Goal: Task Accomplishment & Management: Manage account settings

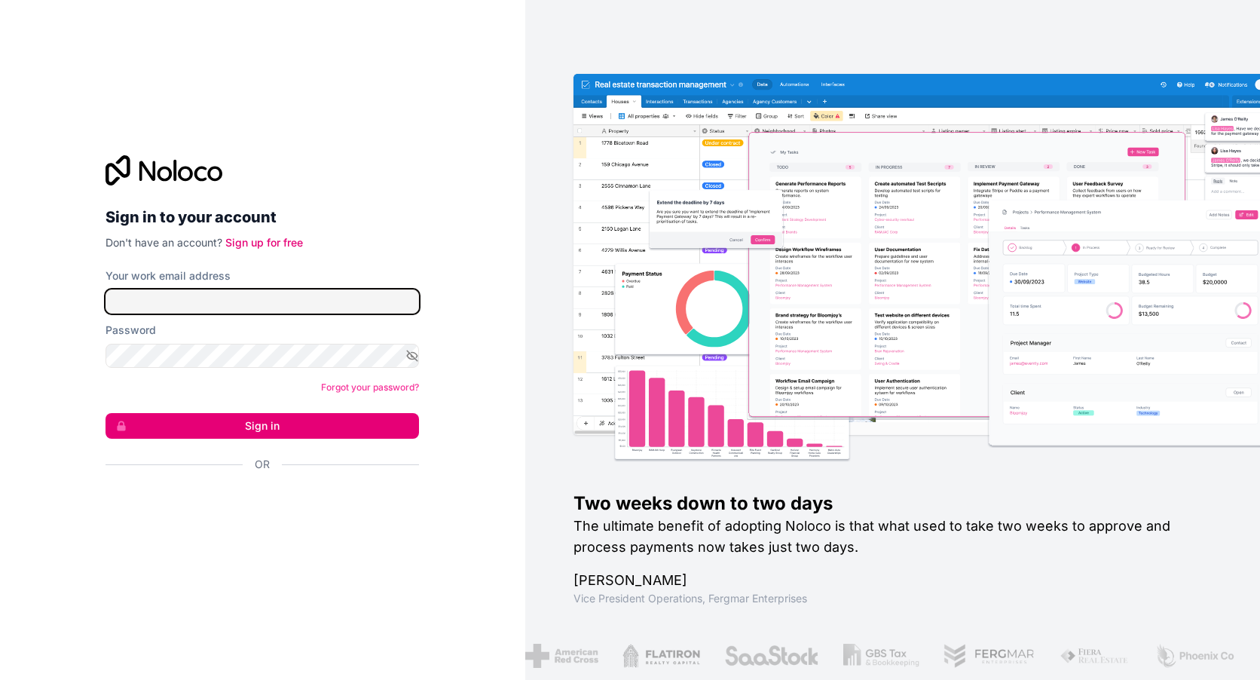
click at [167, 306] on input "Your work email address" at bounding box center [262, 301] width 313 height 24
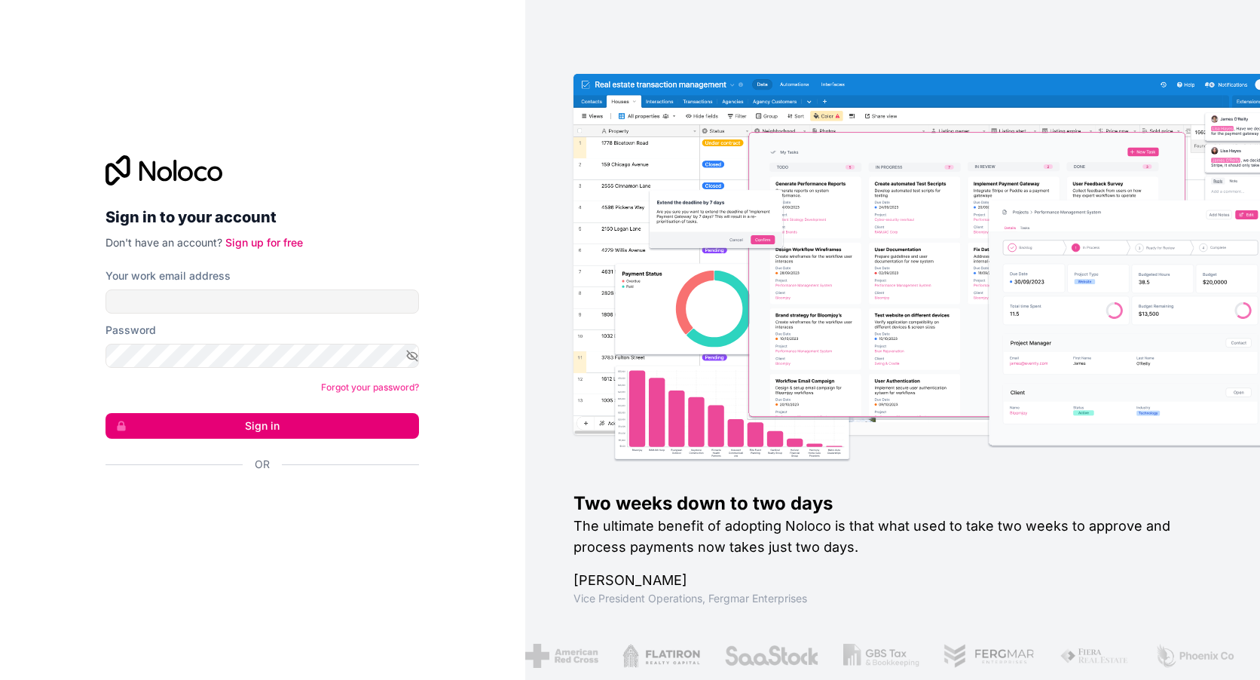
click at [79, 341] on div "Sign in to your account Don't have an account? Sign up for free Your work email…" at bounding box center [262, 340] width 525 height 680
click at [209, 314] on form "Your work email address Password Forgot your password? Sign in Or" at bounding box center [262, 396] width 313 height 256
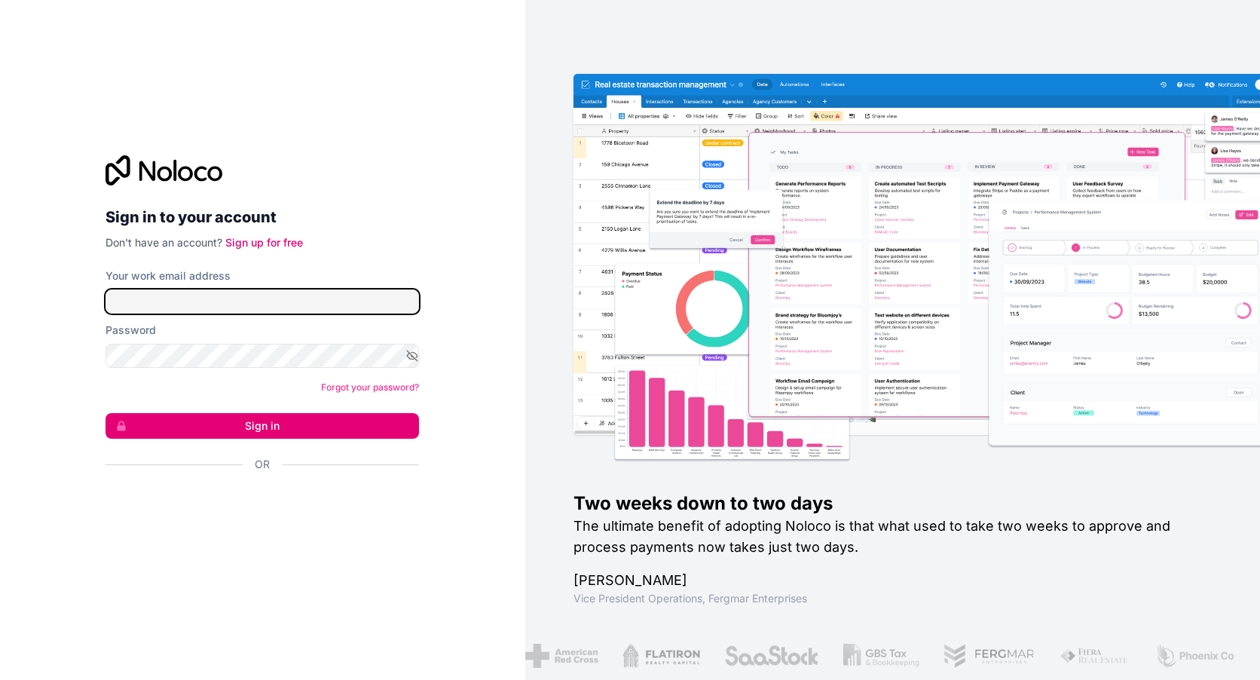
click at [214, 308] on input "Your work email address" at bounding box center [262, 301] width 313 height 24
type input "**********"
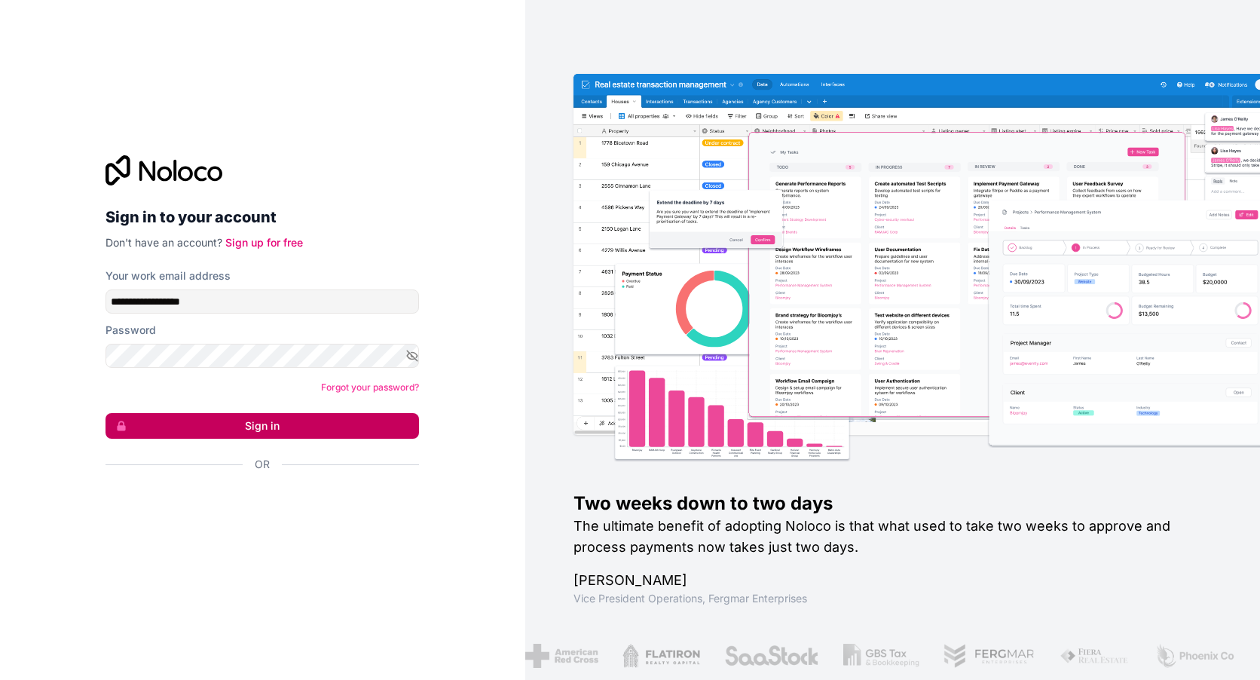
click at [313, 421] on button "Sign in" at bounding box center [262, 426] width 313 height 26
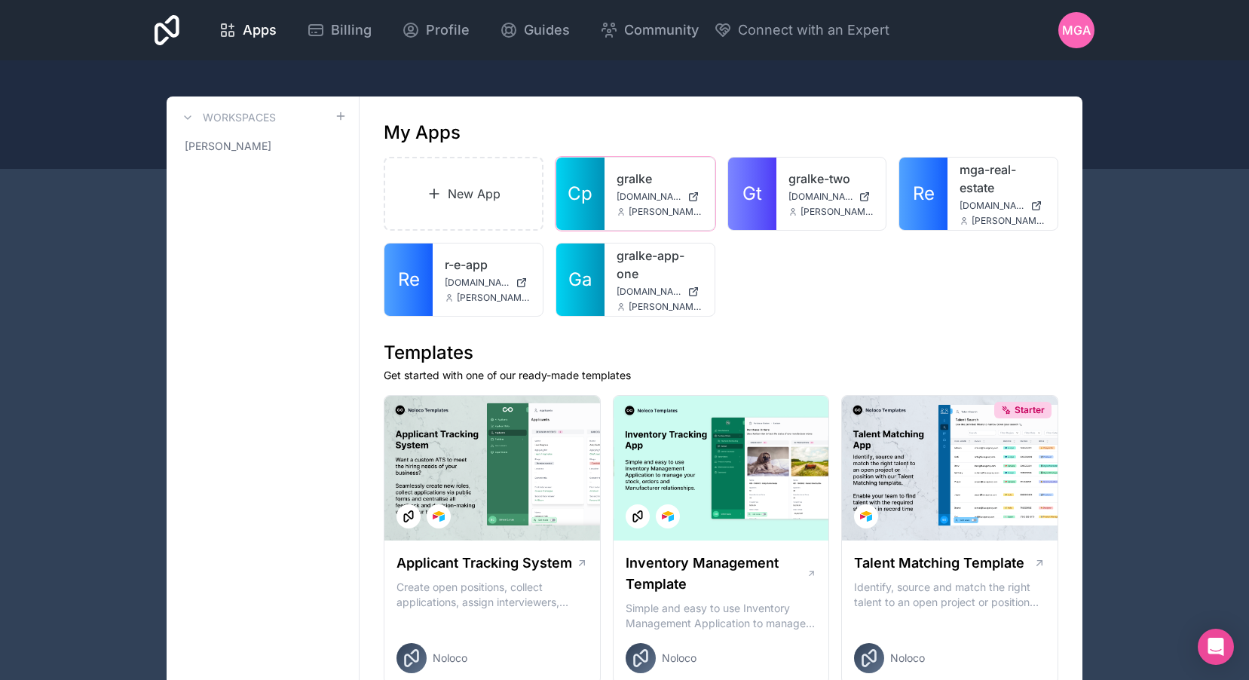
click at [691, 197] on icon at bounding box center [693, 197] width 12 height 12
click at [0, 0] on div at bounding box center [0, 0] width 0 height 0
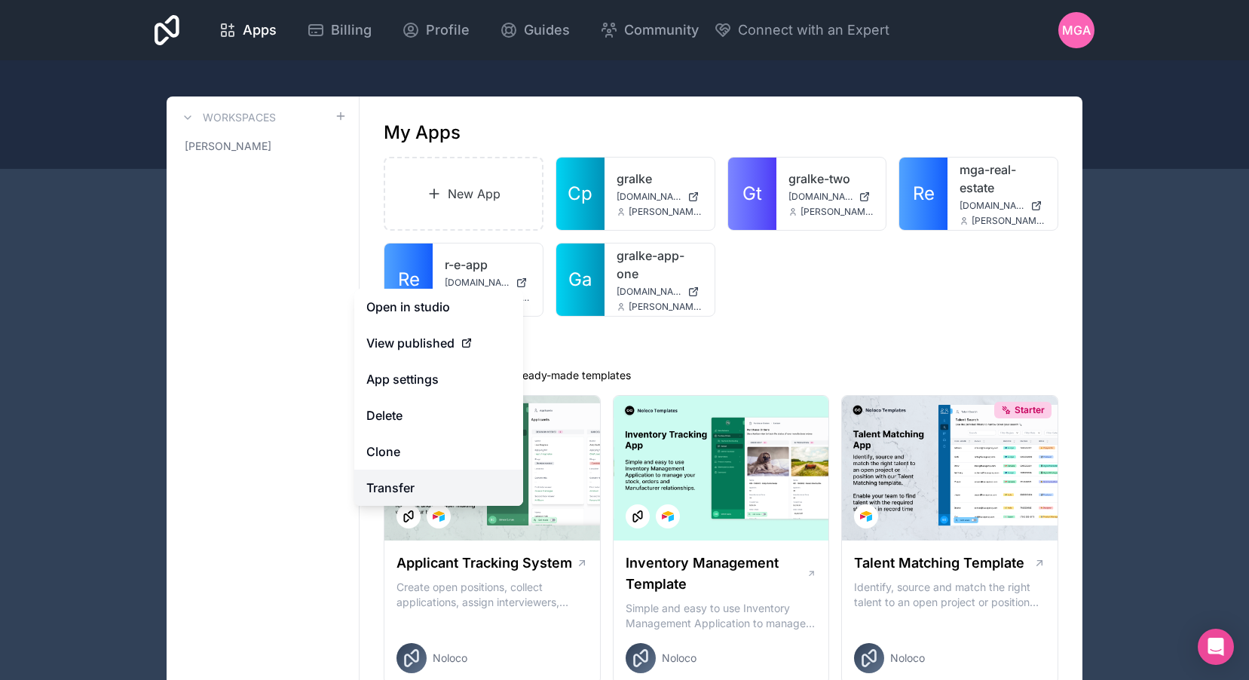
click at [433, 488] on link "Transfer" at bounding box center [438, 487] width 169 height 36
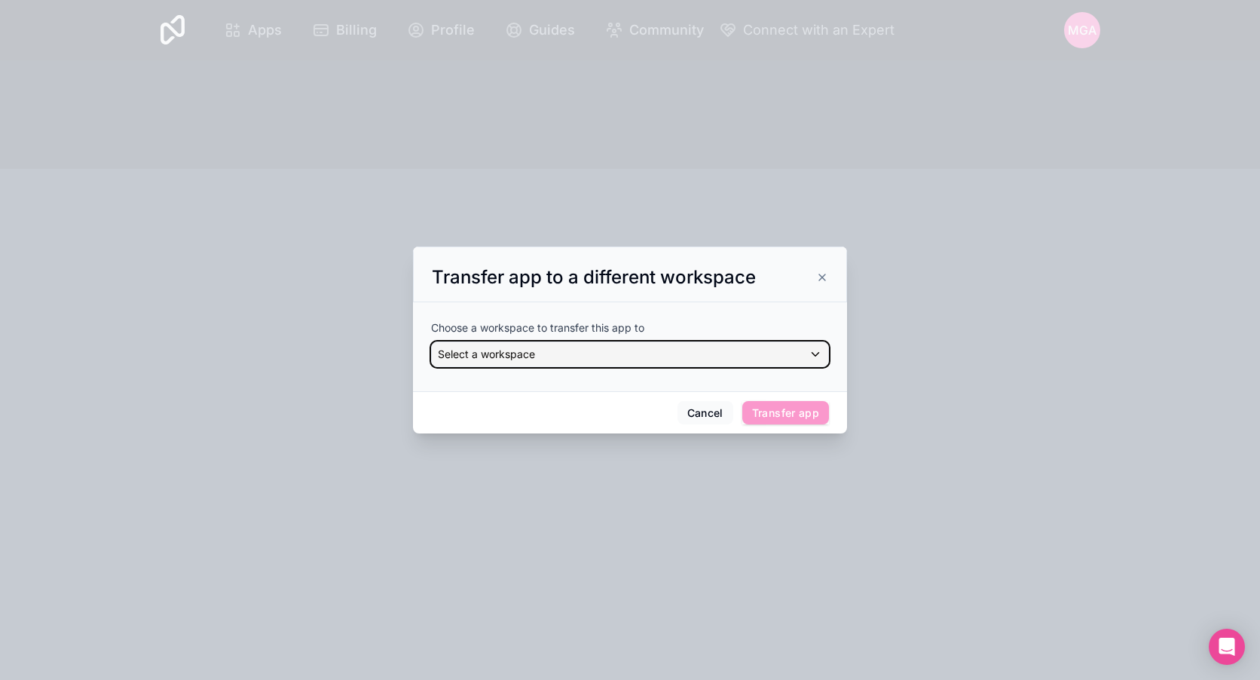
click at [503, 359] on span "Select a workspace" at bounding box center [486, 353] width 97 height 13
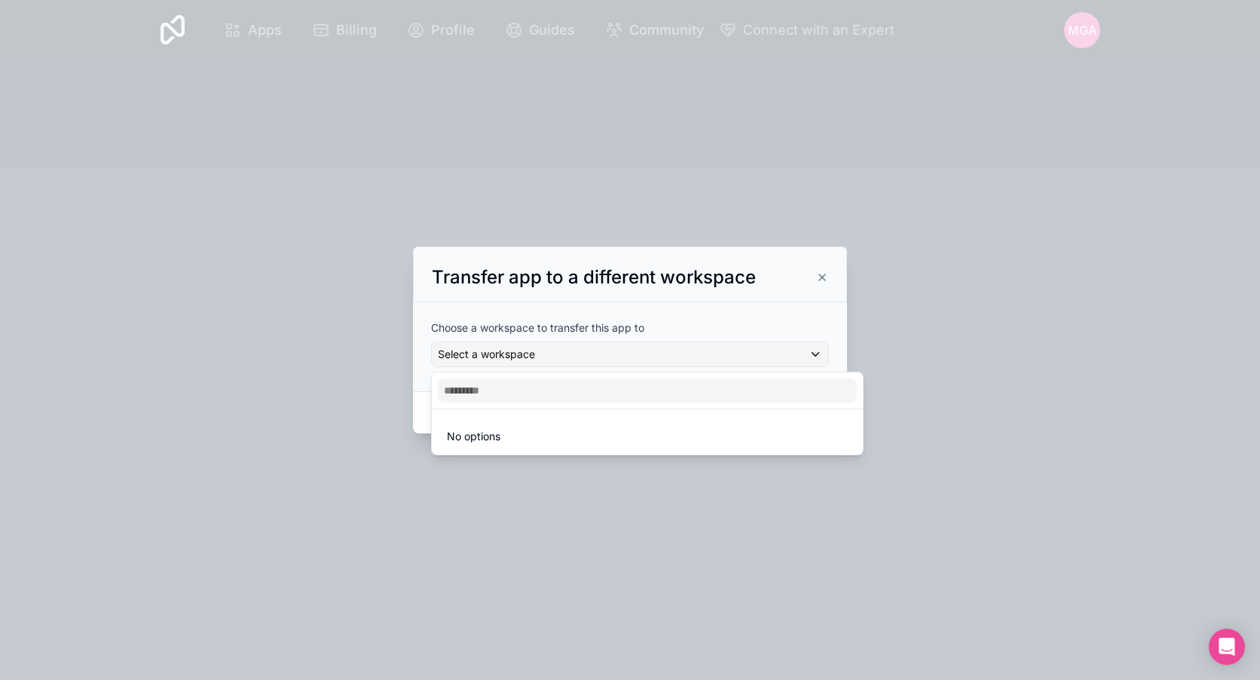
click at [718, 288] on div at bounding box center [630, 340] width 1260 height 680
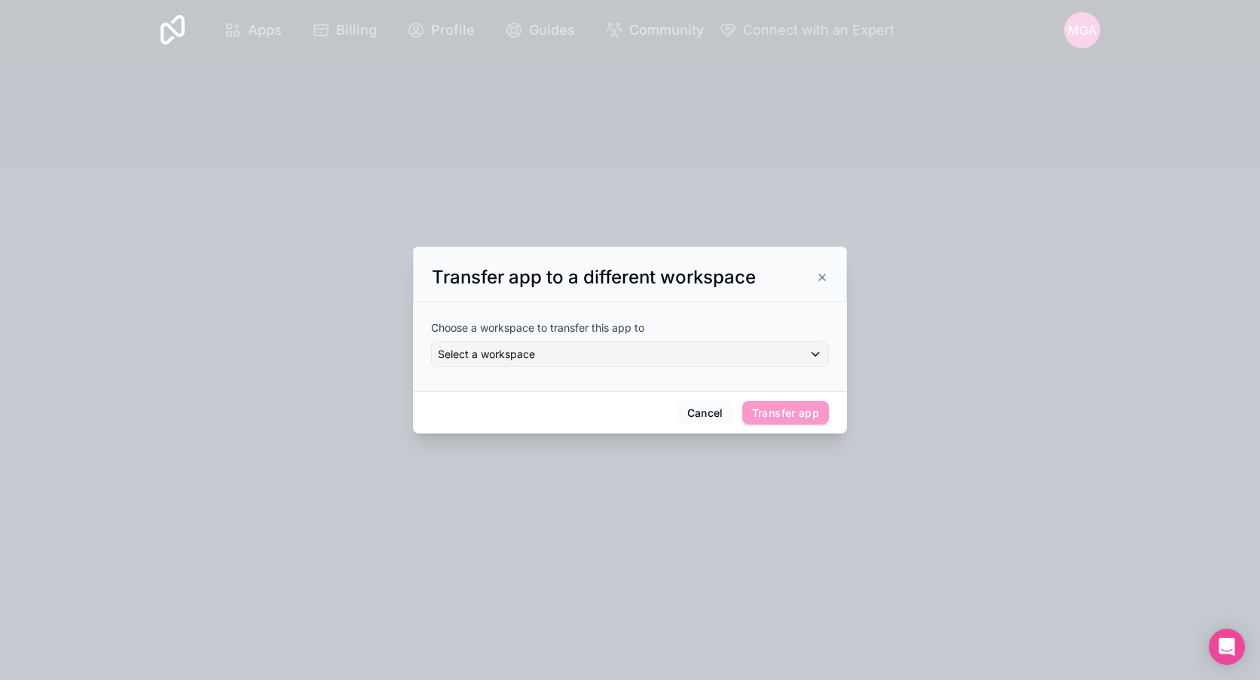
click at [827, 282] on icon at bounding box center [822, 277] width 12 height 12
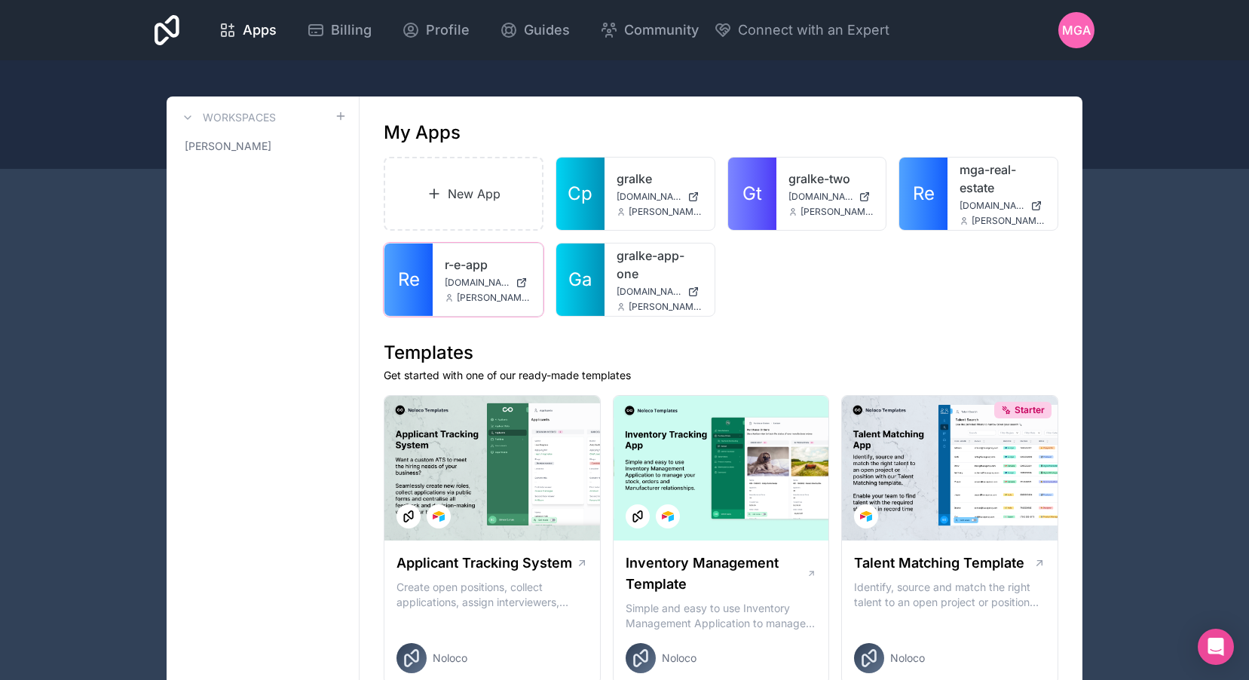
click at [0, 0] on div at bounding box center [0, 0] width 0 height 0
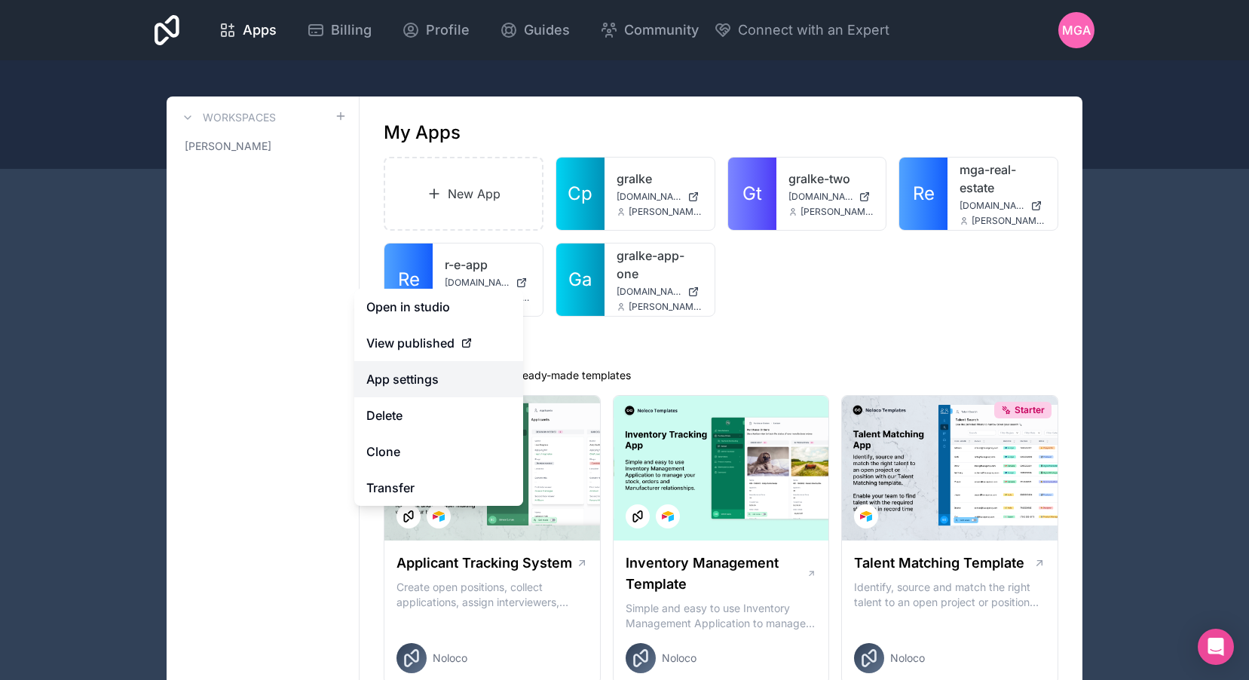
click at [411, 382] on link "App settings" at bounding box center [438, 379] width 169 height 36
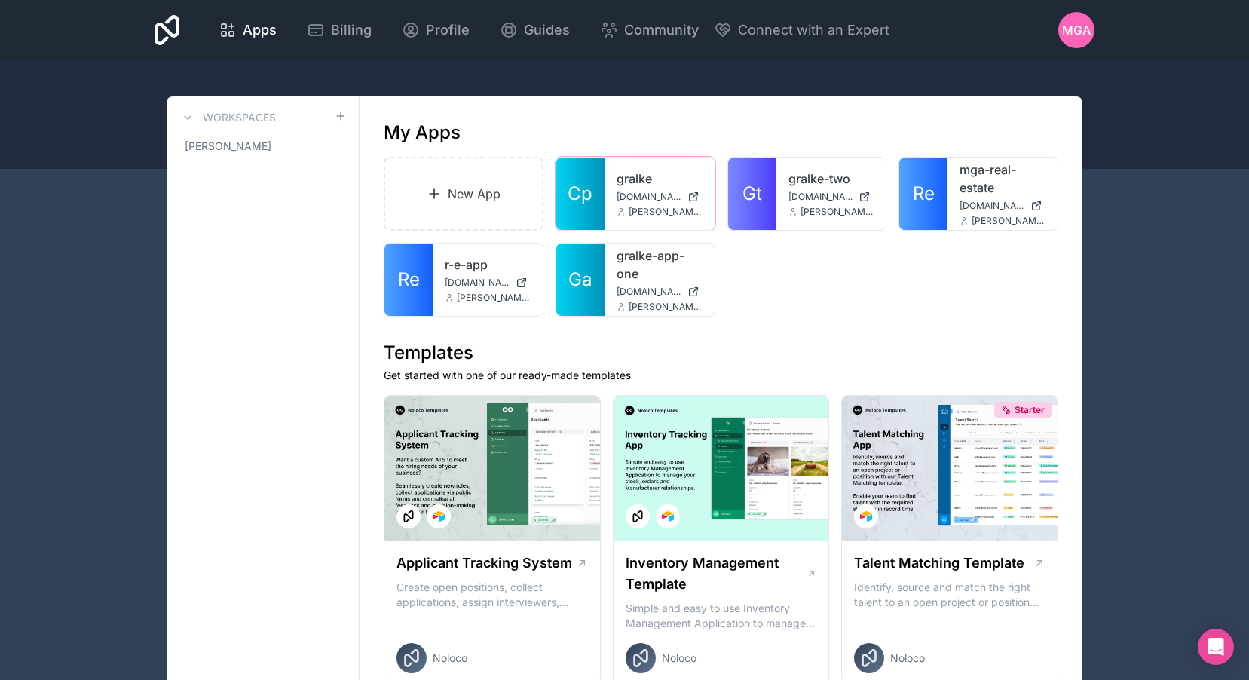
click at [0, 0] on icon at bounding box center [0, 0] width 0 height 0
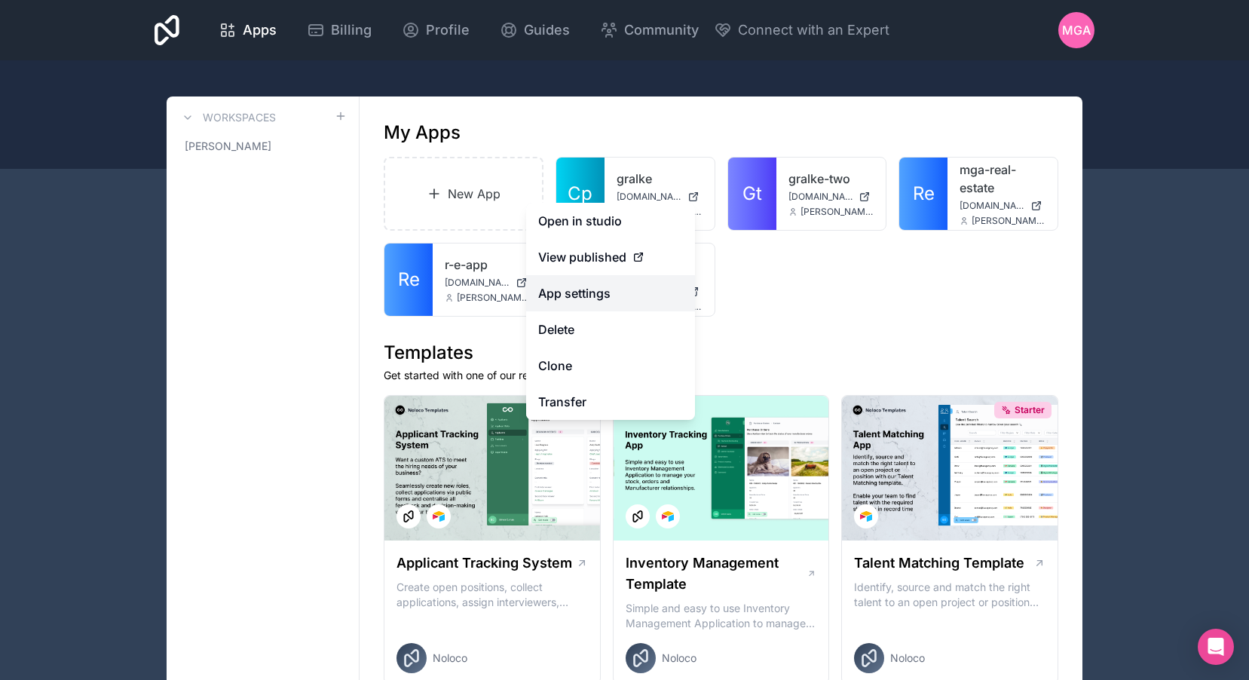
click at [591, 290] on link "App settings" at bounding box center [610, 293] width 169 height 36
